Goal: Task Accomplishment & Management: Manage account settings

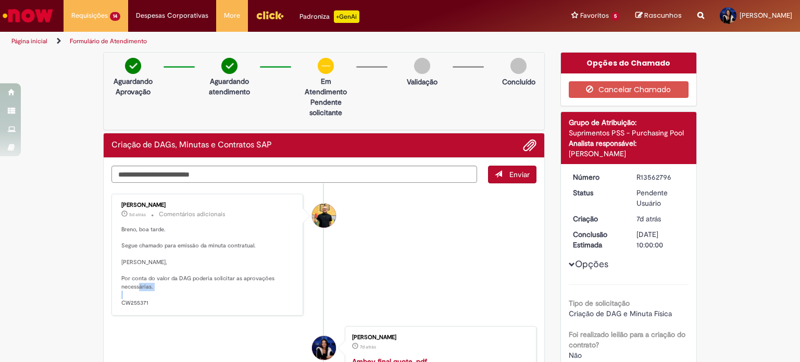
scroll to position [52, 0]
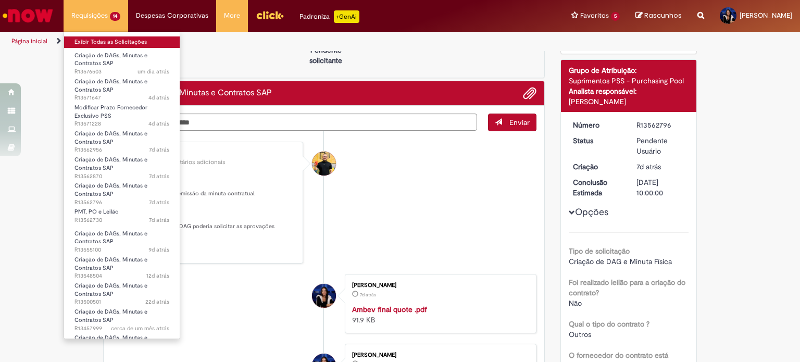
click at [104, 37] on link "Exibir Todas as Solicitações" at bounding box center [122, 41] width 116 height 11
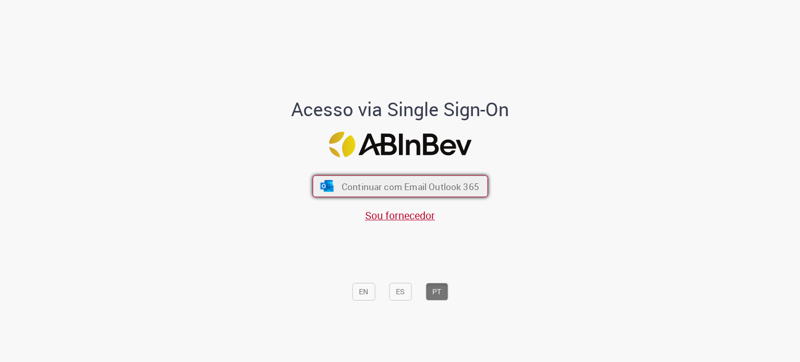
click at [330, 184] on button "Continuar com Email Outlook 365" at bounding box center [399, 186] width 175 height 22
click at [366, 190] on span "Continuar com Email Outlook 365" at bounding box center [409, 186] width 137 height 12
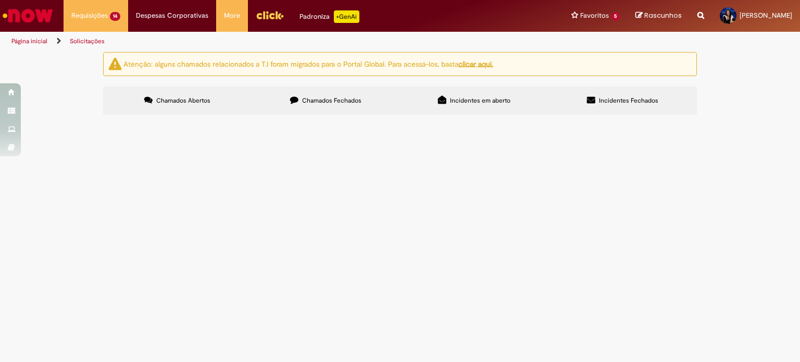
click at [0, 0] on span "Criação de DAGs, Minutas e Contratos SAP" at bounding box center [0, 0] width 0 height 0
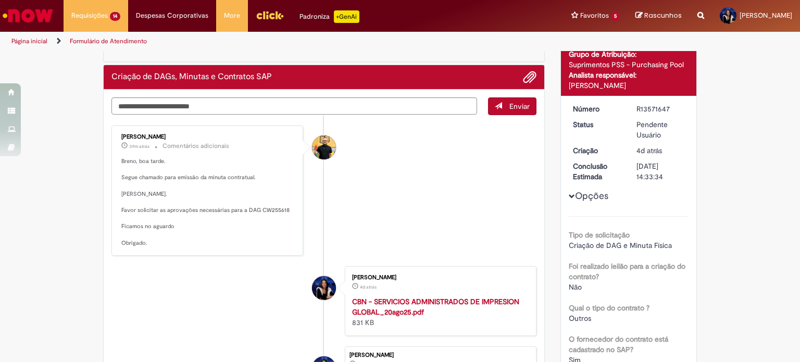
scroll to position [62, 0]
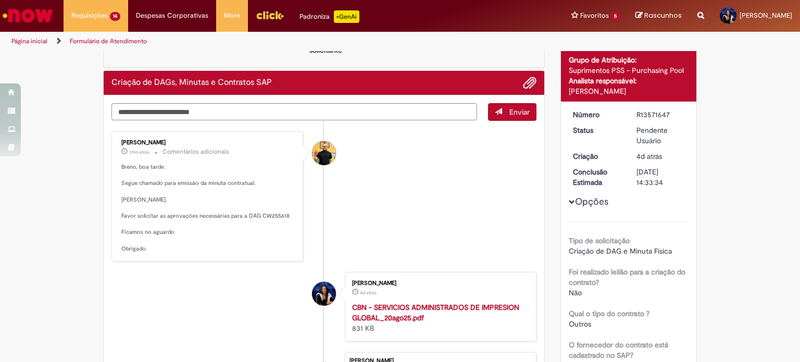
click at [269, 216] on p "Breno, boa tarde. Segue chamado para emissão da minuta contratual. Luisa. Favor…" at bounding box center [207, 208] width 173 height 90
copy p "CW255618"
click at [654, 114] on div "R13571647" at bounding box center [660, 114] width 48 height 10
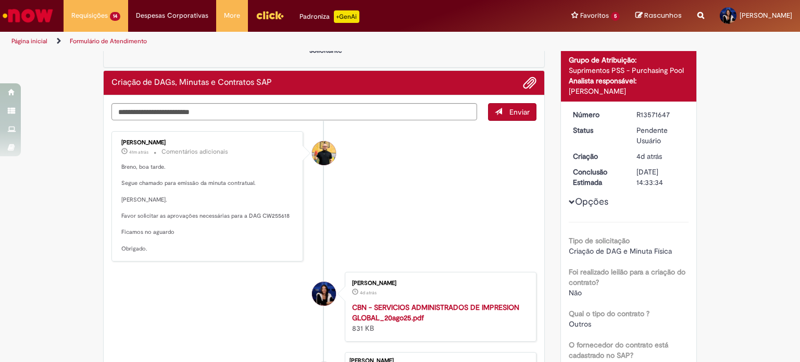
copy div "R13571647"
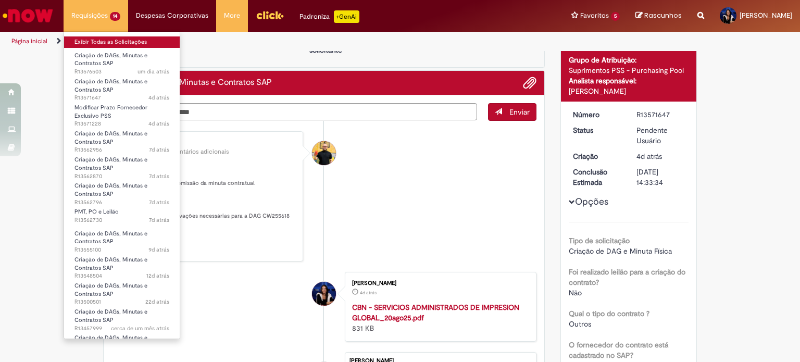
click at [124, 42] on link "Exibir Todas as Solicitações" at bounding box center [122, 41] width 116 height 11
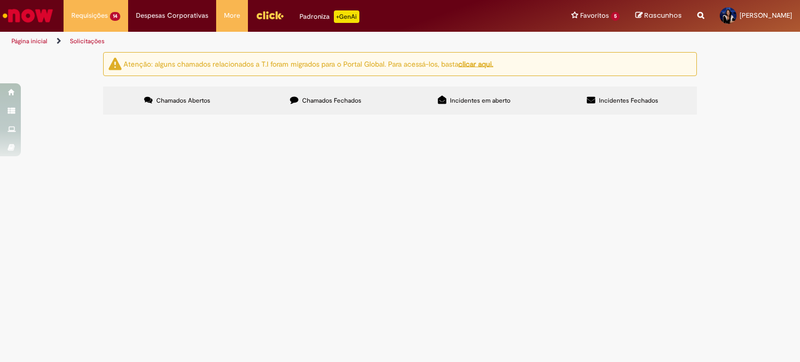
click at [0, 0] on span "Criação de DAGs, Minutas e Contratos SAP" at bounding box center [0, 0] width 0 height 0
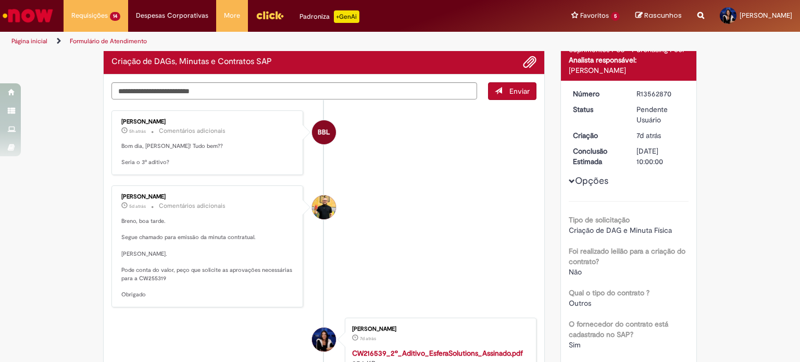
scroll to position [81, 0]
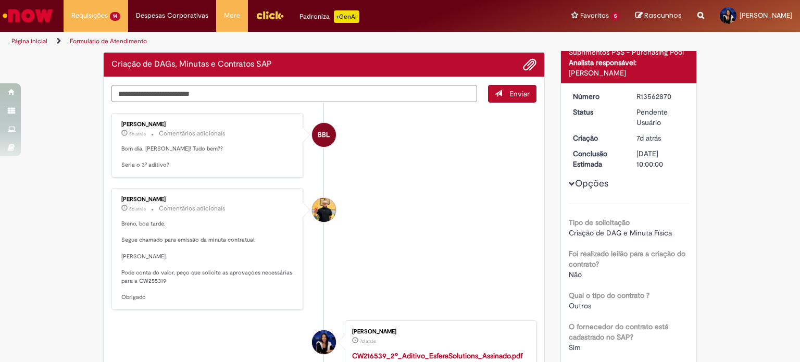
click at [145, 280] on p "Breno, boa tarde. Segue chamado para emissão da minuta contratual. Luisa. Pode …" at bounding box center [207, 261] width 173 height 82
copy p "CW255319"
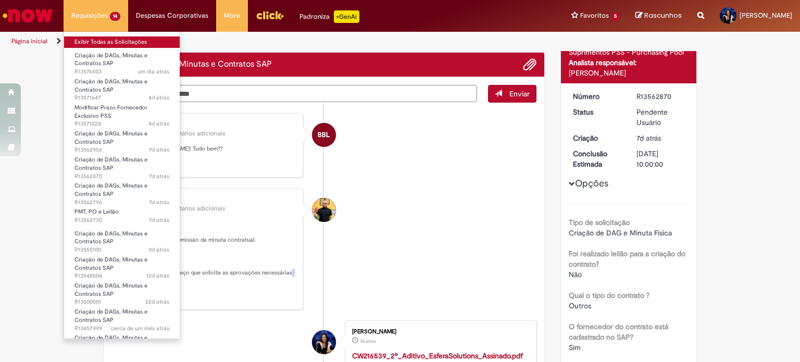
click at [121, 42] on link "Exibir Todas as Solicitações" at bounding box center [122, 41] width 116 height 11
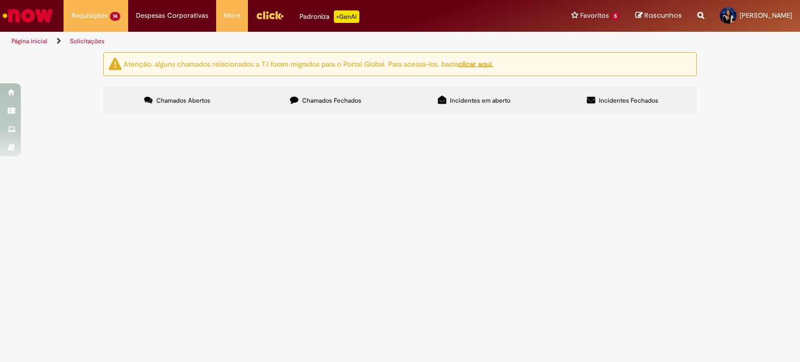
click at [0, 0] on span "Criação de DAGs, Minutas e Contratos SAP" at bounding box center [0, 0] width 0 height 0
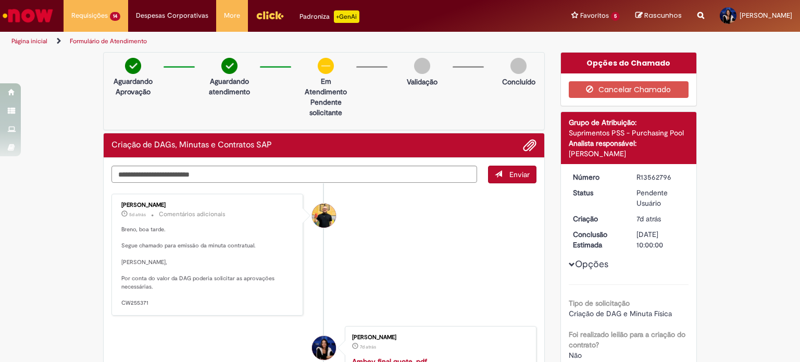
click at [130, 299] on p "Breno, boa tarde. Segue chamado para emissão da minuta contratual. Luisa, Por c…" at bounding box center [207, 266] width 173 height 82
copy p "CW255371"
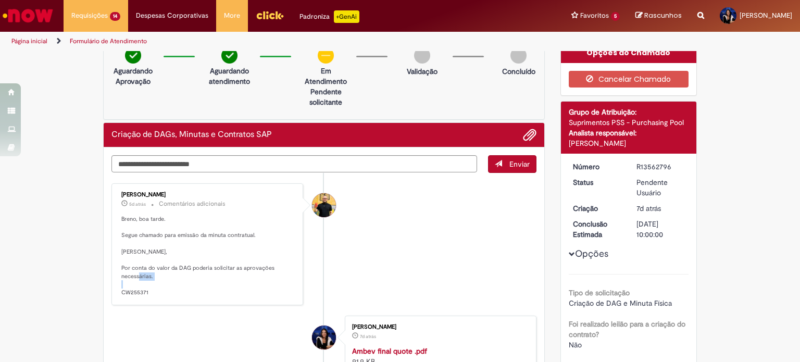
scroll to position [8, 0]
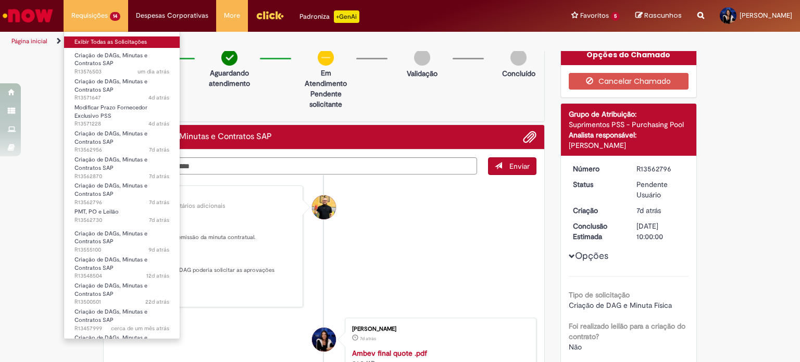
click at [121, 40] on link "Exibir Todas as Solicitações" at bounding box center [122, 41] width 116 height 11
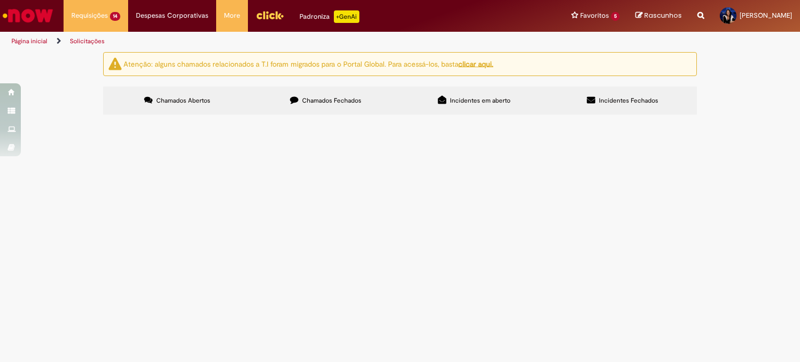
click at [0, 0] on span "PMT, PO e Leilão" at bounding box center [0, 0] width 0 height 0
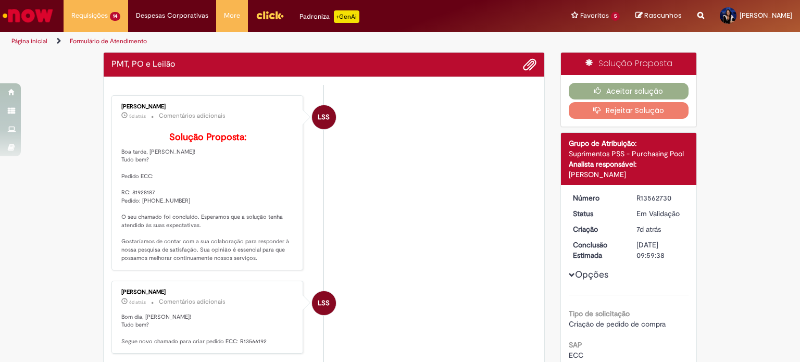
click at [134, 298] on div "Lidiane Scotti Santos 6d atrás 6 dias atrás Comentários adicionais Bom dia, Lui…" at bounding box center [207, 317] width 192 height 73
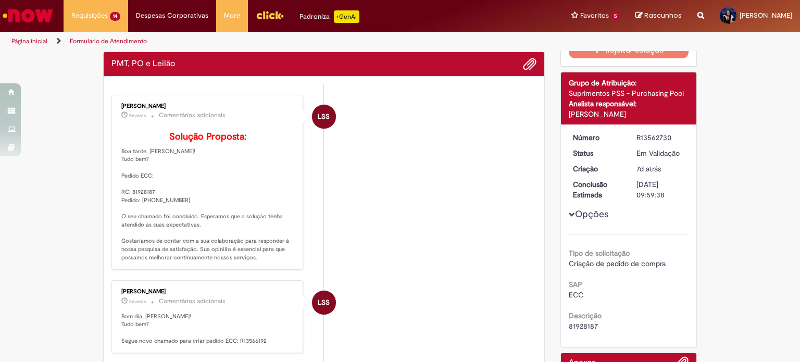
scroll to position [59, 0]
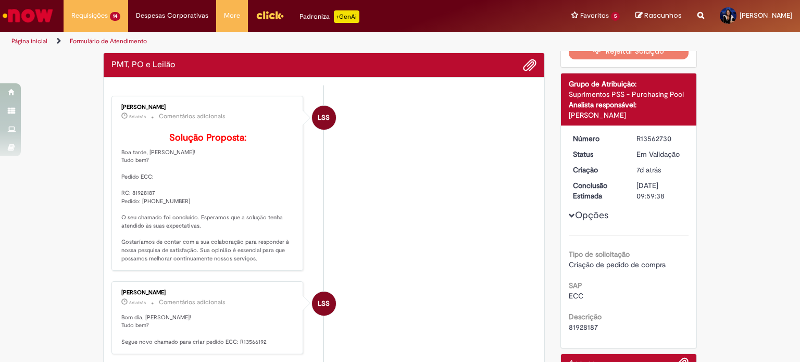
click at [147, 217] on p "Solução Proposta: Boa tarde, Luisa! Tudo bem? Pedido ECC: RC: 81928187 Pedido: …" at bounding box center [207, 198] width 173 height 130
copy p "4522108428"
click at [693, 117] on div "Solução Proposta Aceitar solução Rejeitar Solução Detalhes do tíquete Grupo de …" at bounding box center [628, 216] width 153 height 447
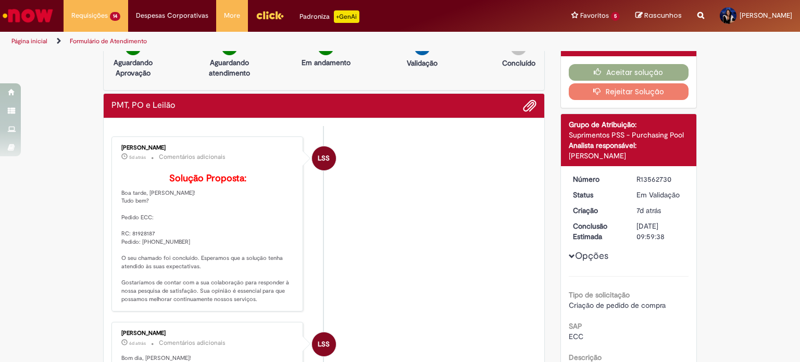
scroll to position [0, 0]
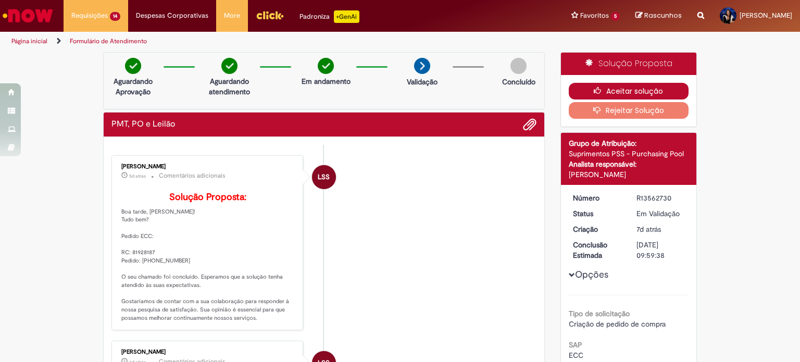
click at [631, 90] on button "Aceitar solução" at bounding box center [629, 91] width 120 height 17
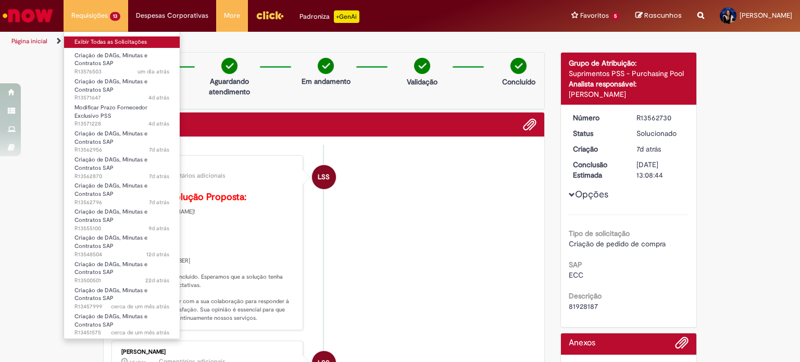
click at [104, 46] on link "Exibir Todas as Solicitações" at bounding box center [122, 41] width 116 height 11
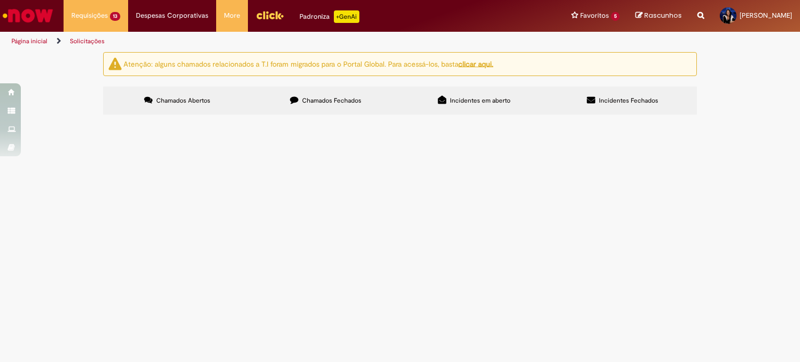
click at [0, 0] on span "R13555100" at bounding box center [0, 0] width 0 height 0
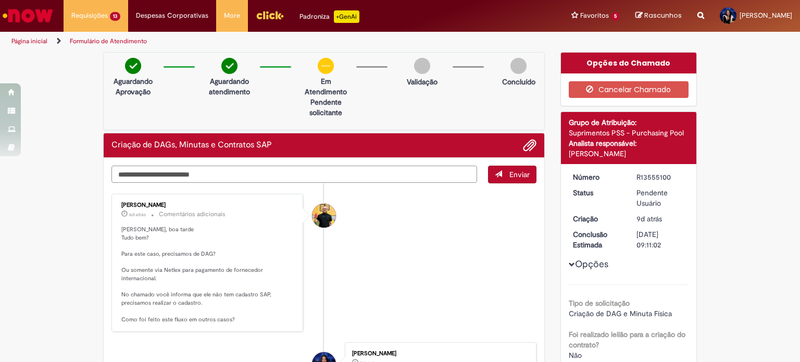
click at [334, 180] on textarea "Digite sua mensagem aqui..." at bounding box center [294, 175] width 366 height 18
type textarea "*"
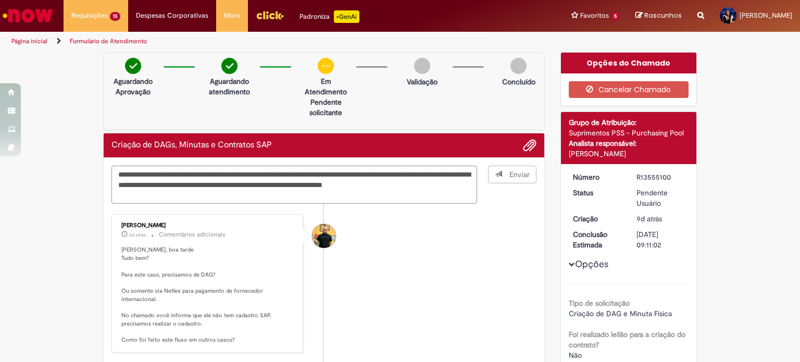
type textarea "**********"
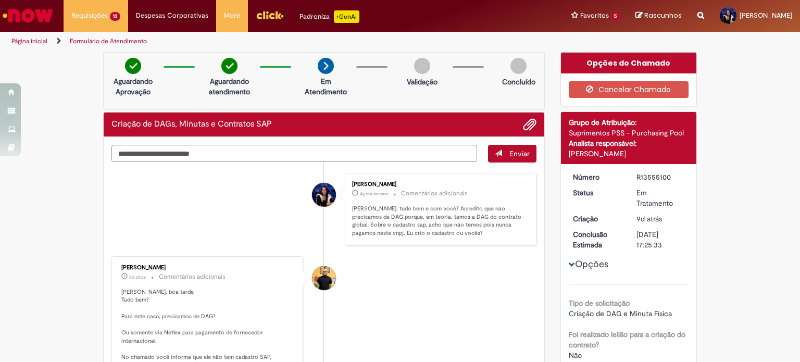
click at [639, 177] on div "R13555100" at bounding box center [660, 177] width 48 height 10
copy div "R13555100"
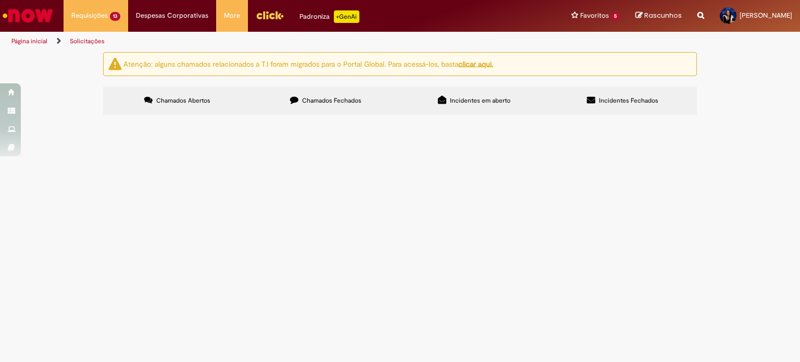
scroll to position [81, 0]
click at [0, 0] on span "Criação de DAGs, Minutas e Contratos SAP" at bounding box center [0, 0] width 0 height 0
click at [0, 0] on tbody "R13576503 Criação de DAGs, Minutas e Contratos SAP Em Tratamento R13571647 Cria…" at bounding box center [0, 0] width 0 height 0
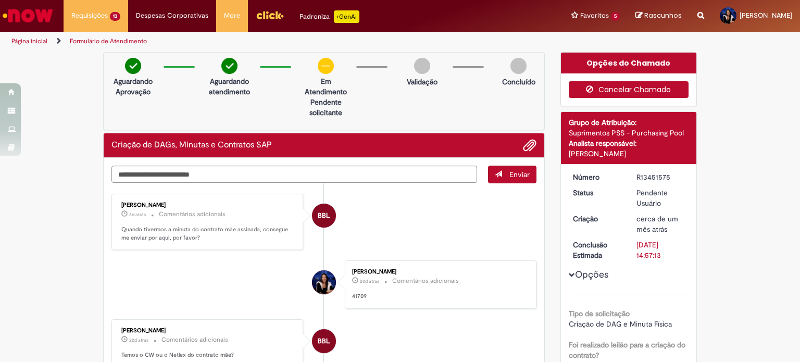
click at [652, 85] on button "Cancelar Chamado" at bounding box center [629, 89] width 120 height 17
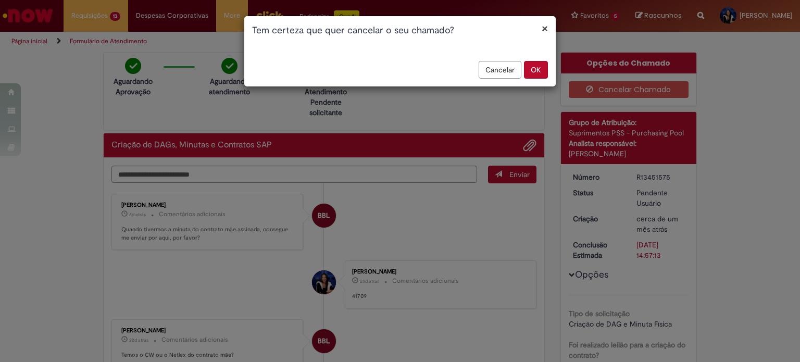
click at [536, 74] on button "OK" at bounding box center [536, 70] width 24 height 18
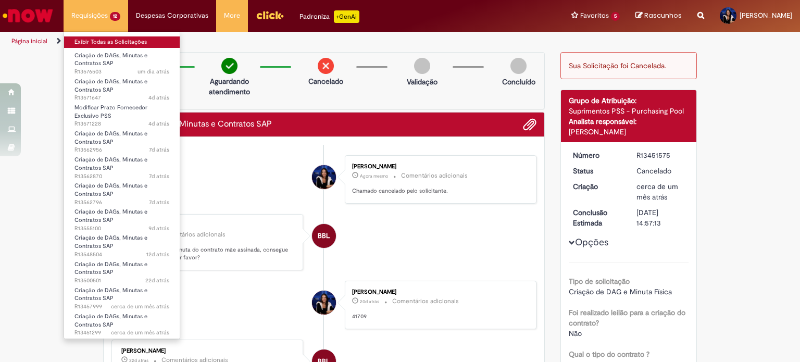
click at [92, 42] on link "Exibir Todas as Solicitações" at bounding box center [122, 41] width 116 height 11
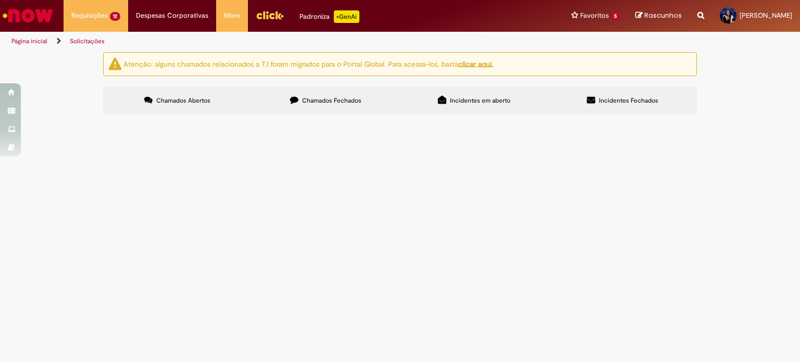
scroll to position [70, 0]
click at [0, 0] on span "R13409705" at bounding box center [0, 0] width 0 height 0
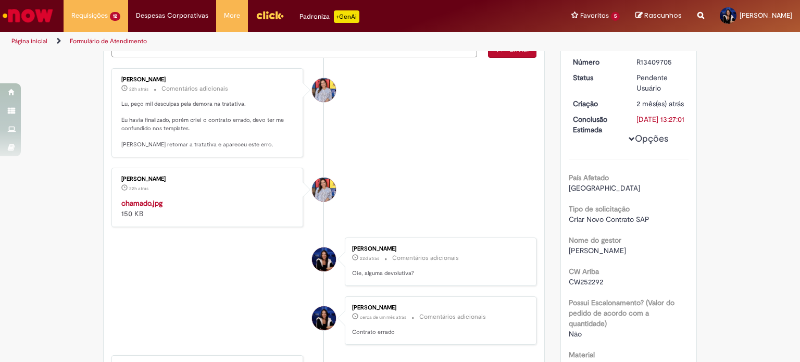
scroll to position [174, 0]
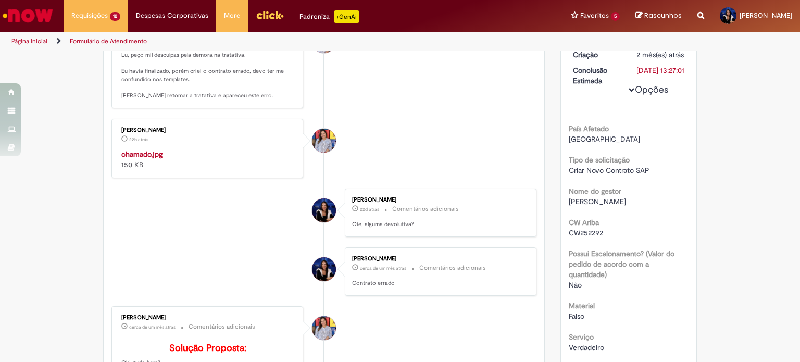
click at [140, 149] on img "Histórico de tíquete" at bounding box center [207, 149] width 173 height 0
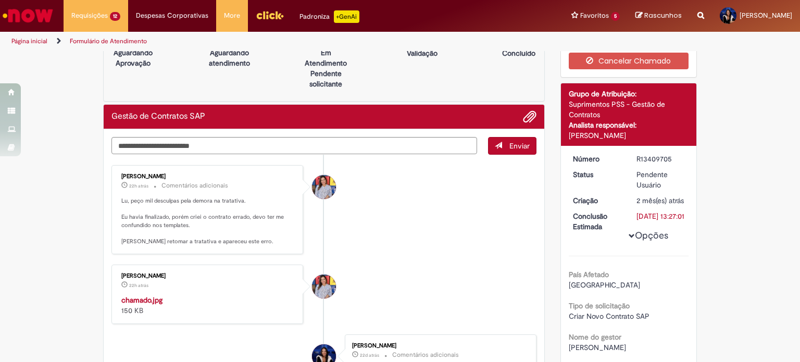
scroll to position [0, 0]
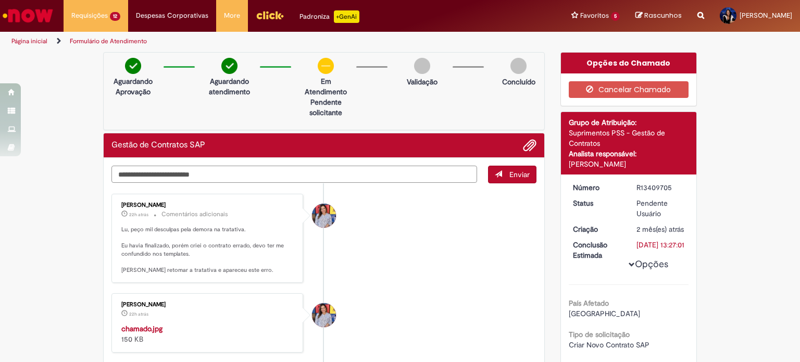
click at [343, 171] on textarea "Digite sua mensagem aqui..." at bounding box center [294, 175] width 366 height 18
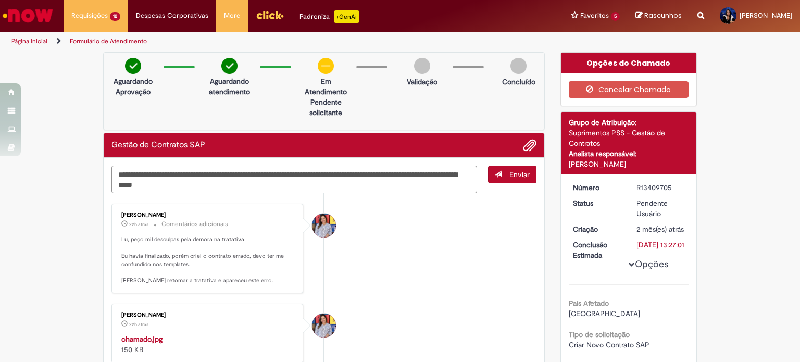
click at [420, 174] on textarea "**********" at bounding box center [294, 180] width 366 height 28
click at [223, 183] on textarea "**********" at bounding box center [294, 180] width 366 height 28
type textarea "**********"
click at [511, 174] on span "Enviar" at bounding box center [519, 174] width 20 height 9
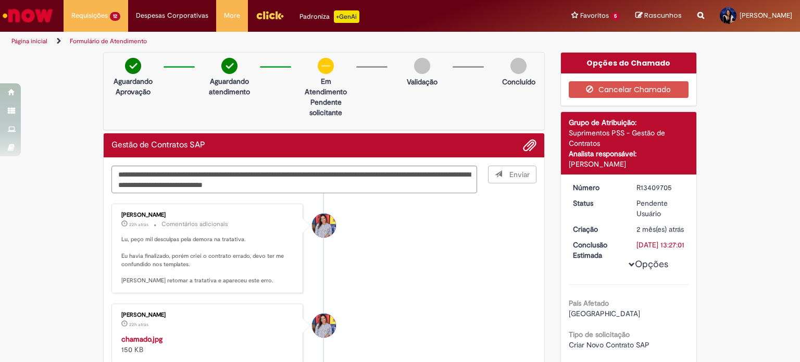
click at [644, 187] on div "R13409705" at bounding box center [660, 187] width 48 height 10
copy div "R13409705"
